Goal: Check status

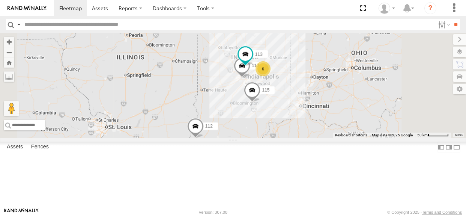
select select "**********"
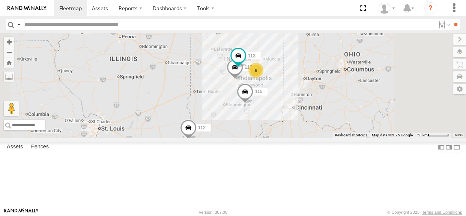
drag, startPoint x: 298, startPoint y: 120, endPoint x: 290, endPoint y: 121, distance: 8.0
click at [289, 122] on div "6 116 115 117 112 113" at bounding box center [233, 85] width 466 height 105
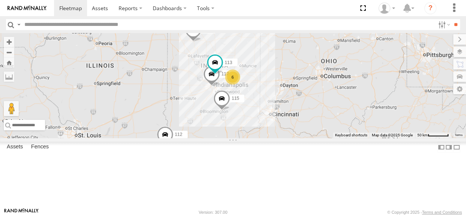
drag, startPoint x: 295, startPoint y: 121, endPoint x: 276, endPoint y: 127, distance: 20.1
click at [276, 127] on div "6 116 115 117 112 113" at bounding box center [233, 85] width 466 height 105
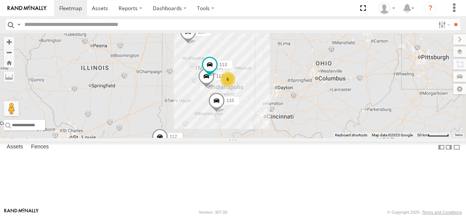
drag, startPoint x: 302, startPoint y: 152, endPoint x: 294, endPoint y: 154, distance: 8.5
click at [294, 138] on div "6 116 115 117 112 113" at bounding box center [233, 85] width 466 height 105
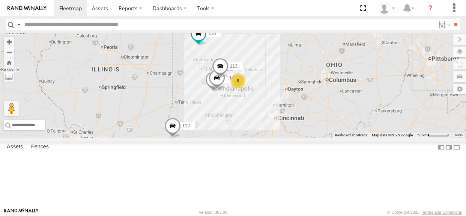
drag, startPoint x: 279, startPoint y: 119, endPoint x: 252, endPoint y: 131, distance: 29.9
click at [252, 131] on div "6 116 115 117 112 113" at bounding box center [233, 85] width 466 height 105
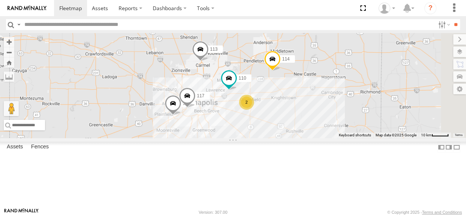
drag, startPoint x: 292, startPoint y: 110, endPoint x: 222, endPoint y: 118, distance: 70.2
click at [222, 118] on div "116 112 113 114 111 110 2 115 117" at bounding box center [233, 85] width 466 height 105
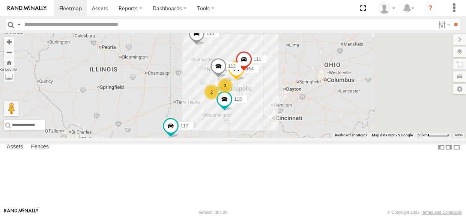
drag, startPoint x: 312, startPoint y: 111, endPoint x: 286, endPoint y: 117, distance: 27.2
click at [286, 117] on div "114 116 3 118 2 111 112 113" at bounding box center [233, 85] width 466 height 105
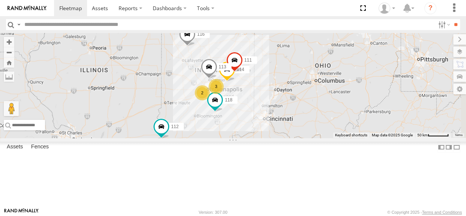
drag, startPoint x: 289, startPoint y: 120, endPoint x: 279, endPoint y: 120, distance: 10.2
click at [279, 120] on div "114 116 3 118 2 111 112 113" at bounding box center [233, 85] width 466 height 105
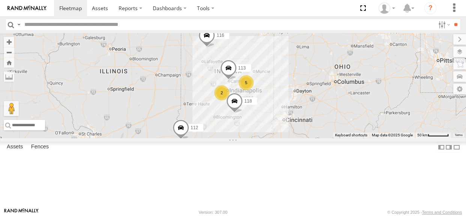
drag, startPoint x: 265, startPoint y: 113, endPoint x: 248, endPoint y: 120, distance: 18.6
click at [248, 120] on div "5 116 118 2 112 113" at bounding box center [233, 85] width 466 height 105
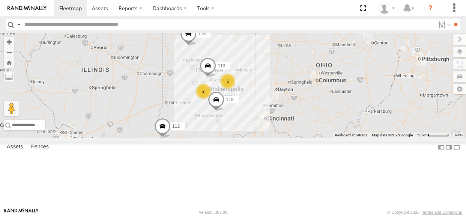
drag, startPoint x: 269, startPoint y: 104, endPoint x: 248, endPoint y: 102, distance: 21.1
click at [248, 102] on div "5 116 118 2 112 113" at bounding box center [233, 85] width 466 height 105
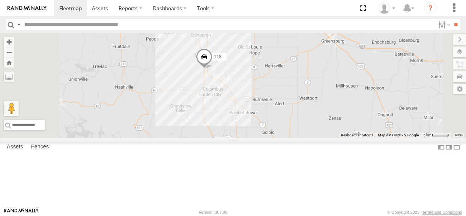
drag, startPoint x: 317, startPoint y: 145, endPoint x: 310, endPoint y: 116, distance: 29.7
click at [310, 116] on div "116 118 112 113 110 115 117" at bounding box center [233, 85] width 466 height 105
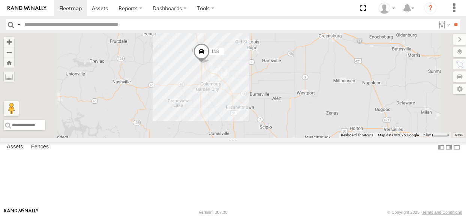
drag, startPoint x: 285, startPoint y: 110, endPoint x: 306, endPoint y: 172, distance: 64.9
click at [306, 138] on div "116 118 112 113 110 115 117" at bounding box center [233, 85] width 466 height 105
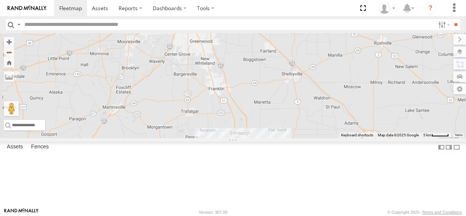
click at [252, 167] on span at bounding box center [243, 156] width 17 height 20
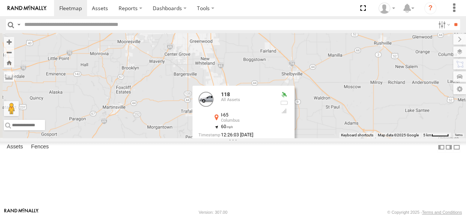
click at [254, 158] on label at bounding box center [246, 155] width 15 height 5
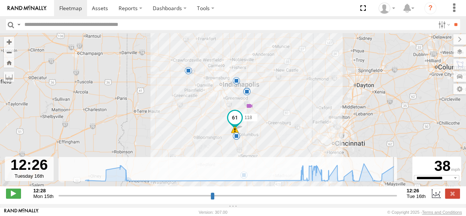
drag, startPoint x: 59, startPoint y: 200, endPoint x: 417, endPoint y: 196, distance: 358.1
click at [397, 196] on input "range" at bounding box center [228, 195] width 339 height 7
click at [453, 196] on label at bounding box center [452, 193] width 15 height 10
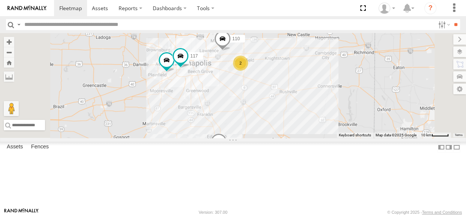
drag, startPoint x: 293, startPoint y: 101, endPoint x: 308, endPoint y: 128, distance: 31.2
click at [307, 128] on div "114 118 113 115 117 110 2" at bounding box center [233, 85] width 466 height 105
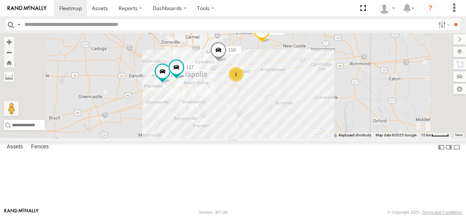
drag, startPoint x: 292, startPoint y: 117, endPoint x: 285, endPoint y: 132, distance: 15.9
click at [285, 132] on div "114 118 111 113 115 117 110 2" at bounding box center [233, 85] width 466 height 105
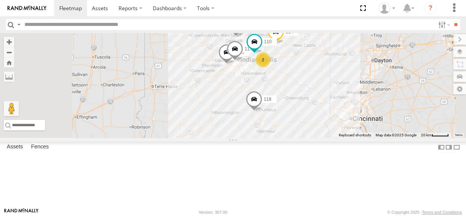
drag, startPoint x: 272, startPoint y: 70, endPoint x: 256, endPoint y: 71, distance: 15.8
click at [256, 71] on div "114 116 110 118 2 115 117 111 112 113" at bounding box center [233, 85] width 466 height 105
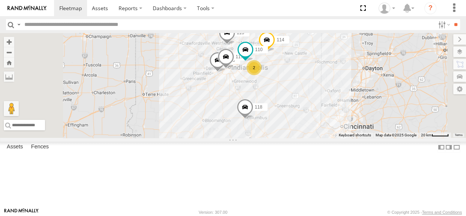
drag, startPoint x: 297, startPoint y: 75, endPoint x: 286, endPoint y: 83, distance: 13.4
click at [286, 83] on div "114 116 110 118 2 115 117 111 112 113" at bounding box center [233, 85] width 466 height 105
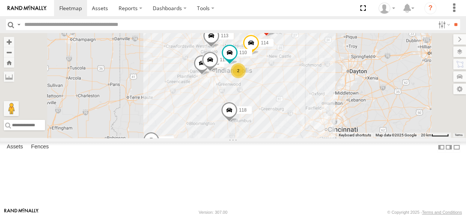
drag, startPoint x: 309, startPoint y: 114, endPoint x: 296, endPoint y: 116, distance: 13.6
click at [296, 116] on div "114 116 110 118 2 115 117 111 112 113" at bounding box center [233, 85] width 466 height 105
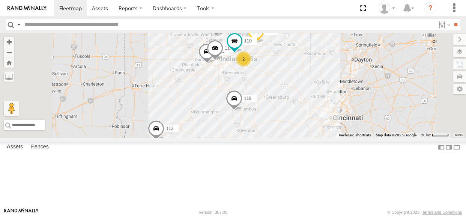
drag, startPoint x: 292, startPoint y: 124, endPoint x: 298, endPoint y: 110, distance: 15.5
click at [298, 110] on div "114 116 110 118 2 115 117 111 112 113" at bounding box center [233, 85] width 466 height 105
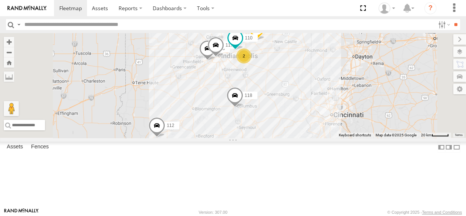
click at [165, 137] on span at bounding box center [157, 127] width 17 height 20
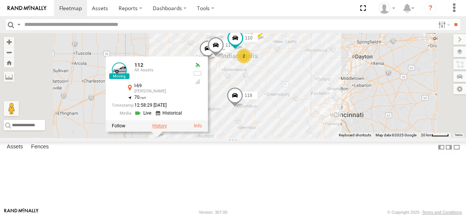
click at [167, 128] on label at bounding box center [159, 125] width 15 height 5
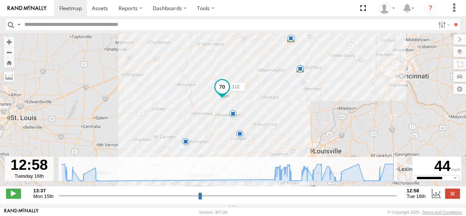
drag, startPoint x: 60, startPoint y: 202, endPoint x: 396, endPoint y: 187, distance: 336.2
click at [396, 192] on input "range" at bounding box center [228, 195] width 339 height 7
click at [452, 195] on label at bounding box center [452, 193] width 15 height 10
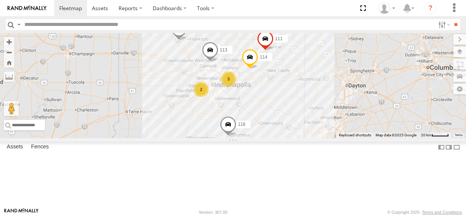
drag, startPoint x: 256, startPoint y: 116, endPoint x: 252, endPoint y: 129, distance: 14.6
click at [252, 129] on div "118 112 114 116 3 2 111 113" at bounding box center [233, 85] width 466 height 105
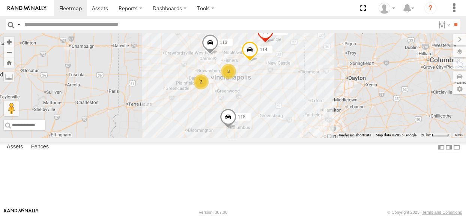
drag, startPoint x: 251, startPoint y: 129, endPoint x: 251, endPoint y: 120, distance: 9.0
click at [251, 120] on div "118 112 114 116 3 2 111 113" at bounding box center [233, 85] width 466 height 105
click at [258, 61] on span at bounding box center [250, 51] width 17 height 20
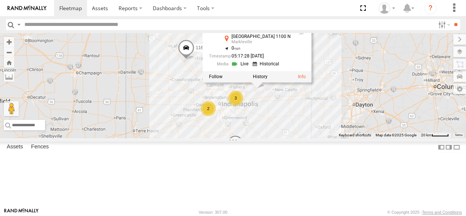
drag, startPoint x: 349, startPoint y: 107, endPoint x: 355, endPoint y: 127, distance: 21.2
click at [356, 134] on div "118 112 114 116 3 2 111 113 114 All [GEOGRAPHIC_DATA][STREET_ADDRESS] 39.94528 …" at bounding box center [233, 85] width 466 height 105
click at [281, 67] on link at bounding box center [267, 63] width 29 height 7
click at [267, 79] on label at bounding box center [260, 76] width 15 height 5
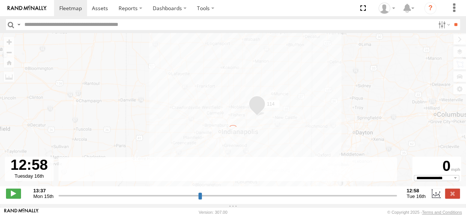
type input "**********"
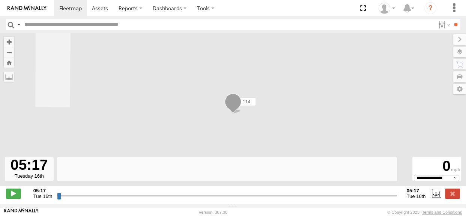
drag, startPoint x: 59, startPoint y: 202, endPoint x: 389, endPoint y: 191, distance: 330.5
click at [389, 192] on input "range" at bounding box center [227, 195] width 340 height 7
click at [386, 199] on input "range" at bounding box center [227, 195] width 340 height 7
click at [452, 196] on label at bounding box center [452, 193] width 15 height 10
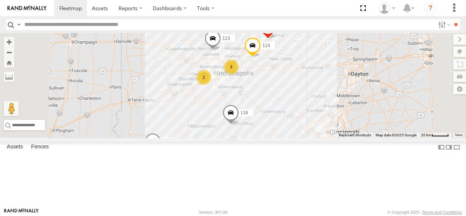
drag, startPoint x: 292, startPoint y: 118, endPoint x: 287, endPoint y: 85, distance: 33.4
click at [287, 85] on div "114 116 3 118 2 111 112 113" at bounding box center [233, 85] width 466 height 105
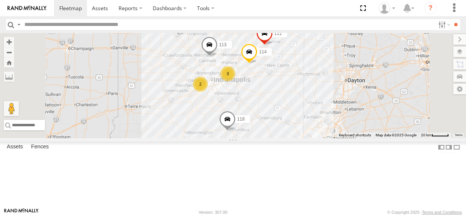
drag, startPoint x: 252, startPoint y: 115, endPoint x: 248, endPoint y: 124, distance: 9.6
click at [248, 124] on div "114 116 3 118 2 111 112 113" at bounding box center [233, 85] width 466 height 105
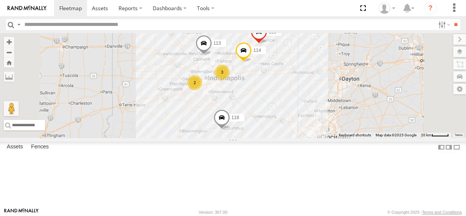
drag, startPoint x: 285, startPoint y: 105, endPoint x: 275, endPoint y: 101, distance: 11.3
click at [275, 101] on div "114 116 3 118 2 111 112 113" at bounding box center [233, 85] width 466 height 105
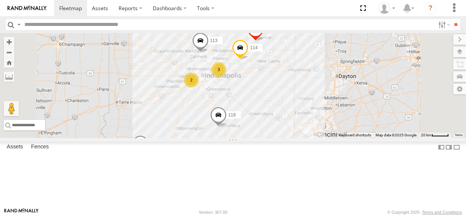
click at [199, 87] on div "2" at bounding box center [191, 79] width 15 height 15
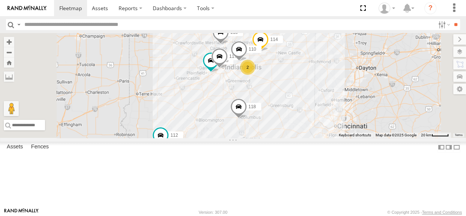
drag, startPoint x: 298, startPoint y: 112, endPoint x: 282, endPoint y: 111, distance: 16.6
click at [282, 111] on div "114 116 110 118 2 115 117 111 112 113" at bounding box center [233, 85] width 466 height 105
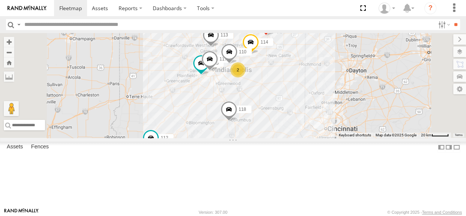
drag, startPoint x: 298, startPoint y: 139, endPoint x: 289, endPoint y: 143, distance: 10.3
click at [289, 138] on div "114 116 110 118 2 115 117 111 112 113" at bounding box center [233, 85] width 466 height 105
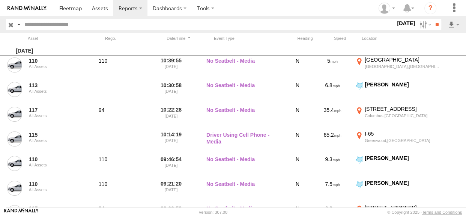
scroll to position [205, 0]
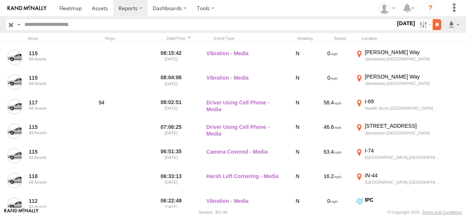
click at [435, 25] on input "**" at bounding box center [437, 24] width 9 height 11
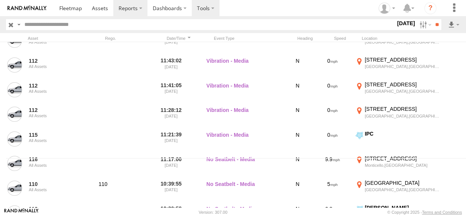
scroll to position [49, 0]
click at [433, 25] on input "**" at bounding box center [437, 24] width 9 height 11
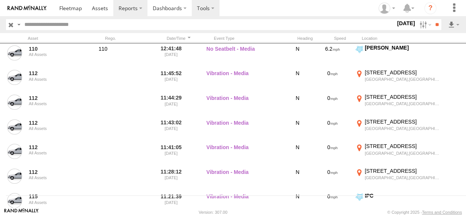
scroll to position [0, 0]
